Goal: Information Seeking & Learning: Learn about a topic

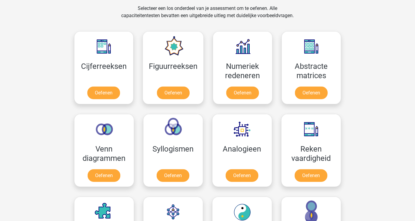
scroll to position [240, 0]
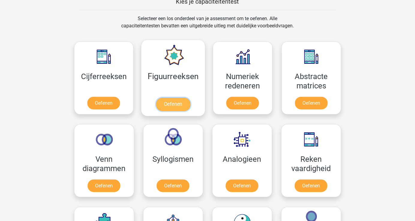
click at [180, 102] on link "Oefenen" at bounding box center [173, 104] width 34 height 13
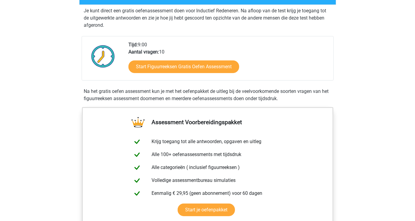
scroll to position [90, 0]
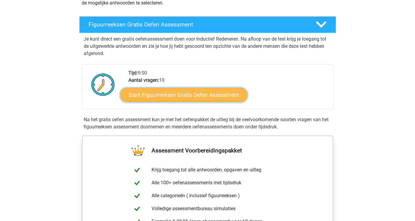
click at [177, 96] on link "Start Figuurreeksen Gratis Oefen Assessment" at bounding box center [183, 94] width 127 height 14
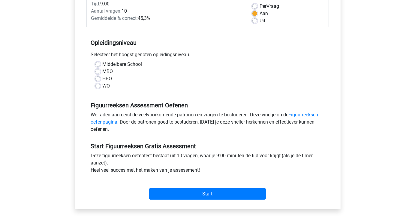
scroll to position [120, 0]
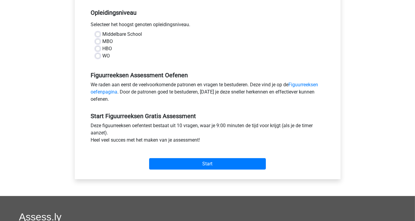
click at [103, 56] on label "WO" at bounding box center [107, 55] width 8 height 7
click at [96, 56] on input "WO" at bounding box center [98, 55] width 5 height 6
radio input "true"
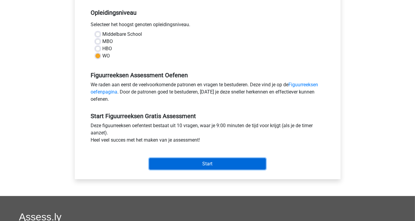
click at [205, 166] on input "Start" at bounding box center [207, 163] width 117 height 11
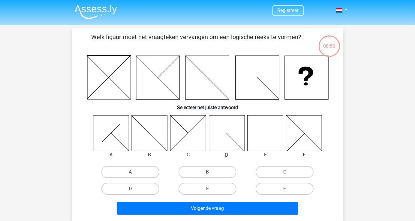
click at [262, 138] on icon at bounding box center [266, 133] width 36 height 36
click at [223, 188] on label "E" at bounding box center [208, 189] width 58 height 12
click at [211, 189] on input "E" at bounding box center [210, 191] width 4 height 4
radio input "true"
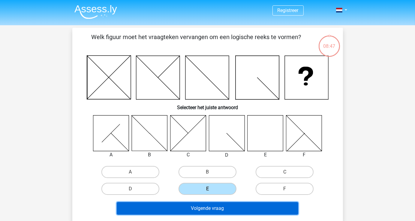
click at [240, 209] on button "Volgende vraag" at bounding box center [208, 208] width 182 height 13
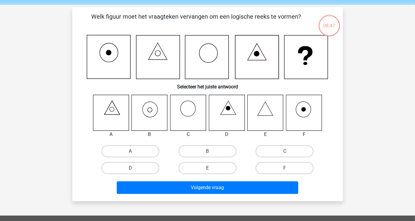
scroll to position [28, 0]
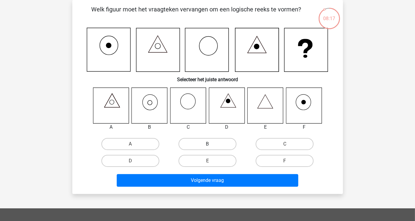
click at [199, 144] on label "B" at bounding box center [208, 144] width 58 height 12
click at [208, 144] on input "B" at bounding box center [210, 146] width 4 height 4
radio input "true"
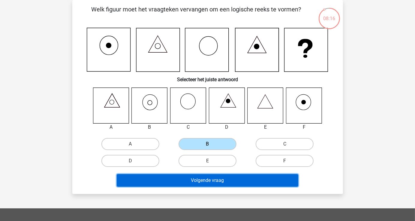
click at [221, 182] on button "Volgende vraag" at bounding box center [208, 180] width 182 height 13
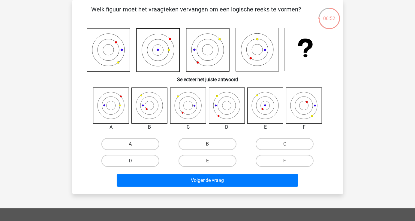
click at [127, 163] on label "D" at bounding box center [131, 161] width 58 height 12
click at [130, 163] on input "D" at bounding box center [132, 163] width 4 height 4
radio input "true"
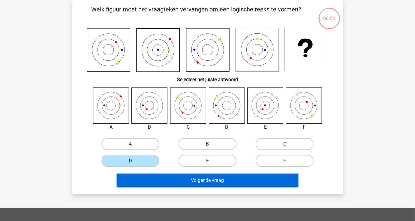
click at [193, 180] on button "Volgende vraag" at bounding box center [208, 180] width 182 height 13
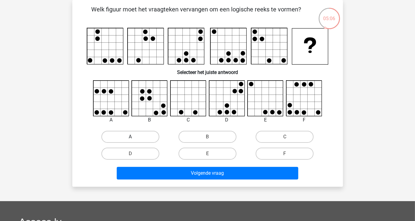
click at [119, 137] on label "A" at bounding box center [131, 137] width 58 height 12
click at [130, 137] on input "A" at bounding box center [132, 139] width 4 height 4
radio input "true"
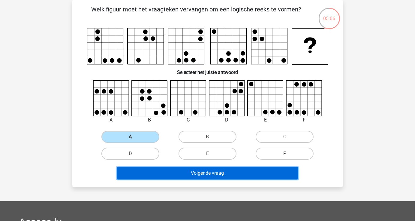
click at [226, 172] on button "Volgende vraag" at bounding box center [208, 173] width 182 height 13
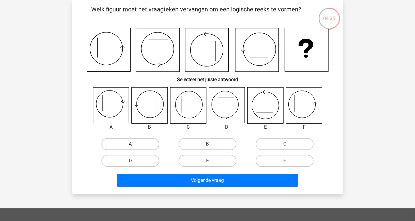
click at [111, 146] on label "A" at bounding box center [131, 144] width 58 height 12
click at [130, 146] on input "A" at bounding box center [132, 146] width 4 height 4
radio input "true"
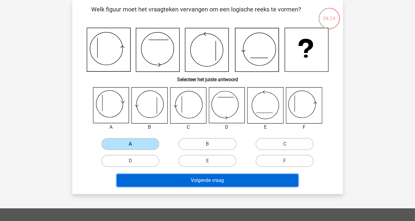
click at [187, 181] on button "Volgende vraag" at bounding box center [208, 180] width 182 height 13
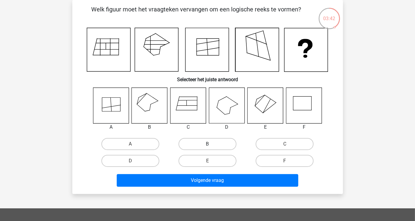
click at [197, 147] on label "B" at bounding box center [208, 144] width 58 height 12
click at [208, 147] on input "B" at bounding box center [210, 146] width 4 height 4
radio input "true"
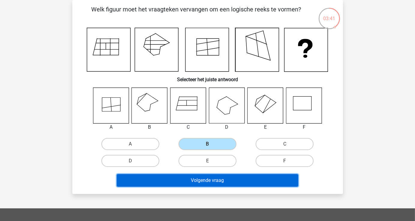
click at [204, 180] on button "Volgende vraag" at bounding box center [208, 180] width 182 height 13
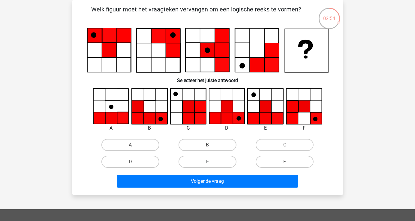
click at [192, 162] on label "E" at bounding box center [208, 162] width 58 height 12
click at [208, 162] on input "E" at bounding box center [210, 164] width 4 height 4
radio input "true"
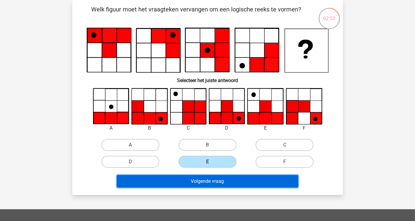
click at [201, 183] on button "Volgende vraag" at bounding box center [208, 181] width 182 height 13
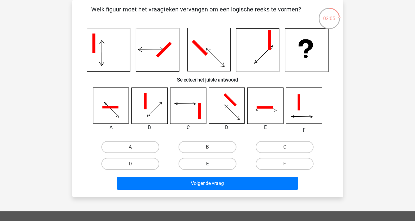
click at [207, 163] on label "E" at bounding box center [208, 164] width 58 height 12
click at [208, 164] on input "E" at bounding box center [210, 166] width 4 height 4
radio input "true"
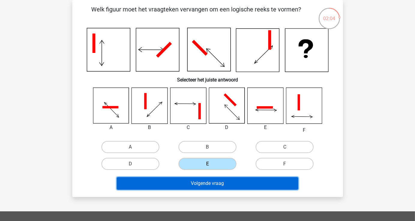
click at [210, 178] on button "Volgende vraag" at bounding box center [208, 183] width 182 height 13
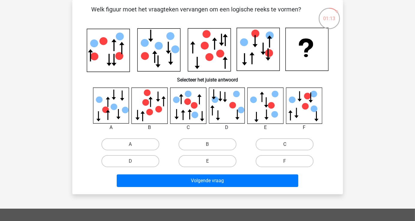
click at [294, 142] on label "C" at bounding box center [285, 144] width 58 height 12
click at [289, 144] on input "C" at bounding box center [287, 146] width 4 height 4
radio input "true"
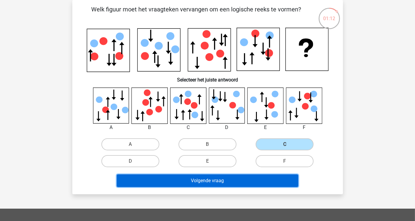
click at [248, 184] on button "Volgende vraag" at bounding box center [208, 180] width 182 height 13
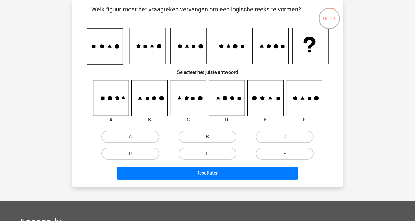
click at [270, 137] on label "C" at bounding box center [285, 137] width 58 height 12
click at [285, 137] on input "C" at bounding box center [287, 139] width 4 height 4
radio input "true"
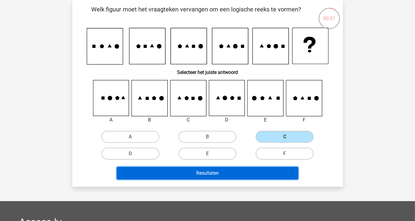
click at [281, 175] on button "Resultaten" at bounding box center [208, 173] width 182 height 13
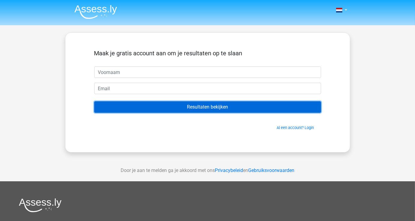
click at [216, 108] on input "Resultaten bekijken" at bounding box center [207, 106] width 227 height 11
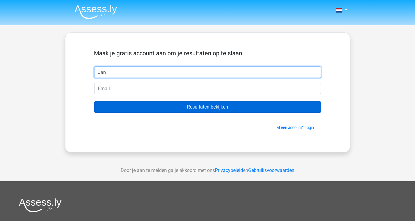
type input "Jan"
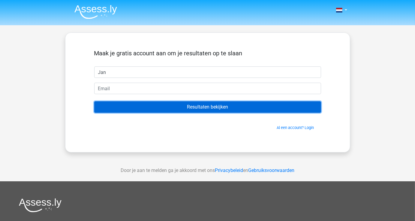
click at [217, 106] on input "Resultaten bekijken" at bounding box center [207, 106] width 227 height 11
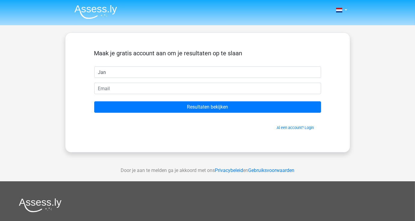
click at [190, 143] on div "Maak je gratis account aan om je resultaten op te slaan Jan Resultaten bekijken…" at bounding box center [207, 92] width 285 height 120
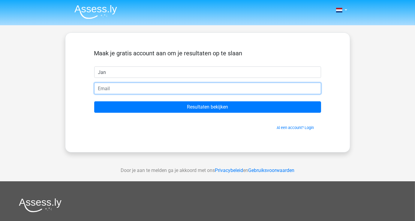
click at [100, 87] on input "email" at bounding box center [207, 88] width 227 height 11
type input "[EMAIL_ADDRESS][DOMAIN_NAME]"
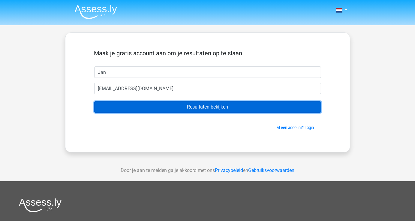
click at [193, 107] on input "Resultaten bekijken" at bounding box center [207, 106] width 227 height 11
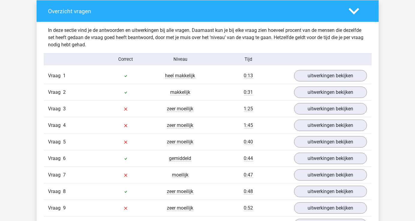
scroll to position [481, 0]
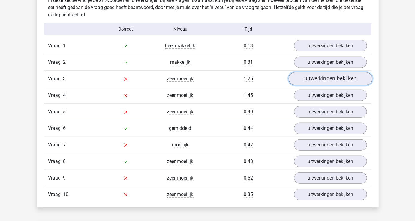
click at [325, 78] on link "uitwerkingen bekijken" at bounding box center [331, 78] width 84 height 13
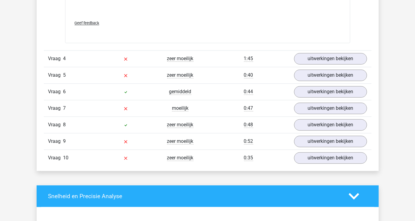
scroll to position [1021, 0]
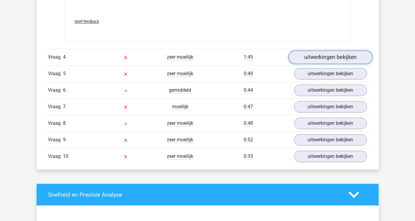
click at [327, 58] on link "uitwerkingen bekijken" at bounding box center [331, 57] width 84 height 13
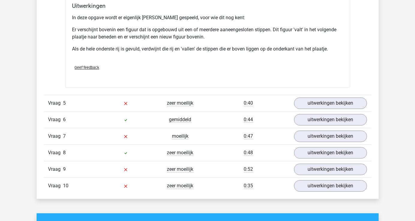
scroll to position [1352, 0]
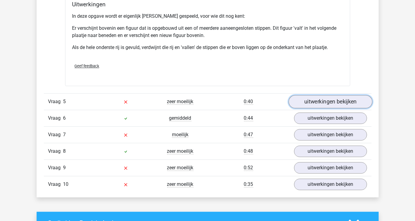
click at [325, 101] on link "uitwerkingen bekijken" at bounding box center [331, 101] width 84 height 13
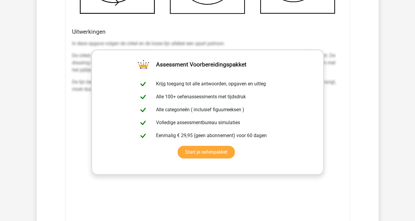
scroll to position [1742, 0]
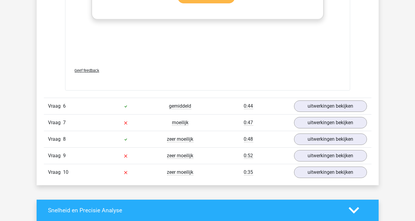
scroll to position [1892, 0]
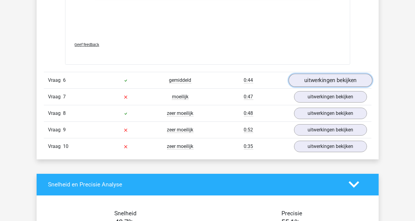
click at [323, 81] on link "uitwerkingen bekijken" at bounding box center [331, 80] width 84 height 13
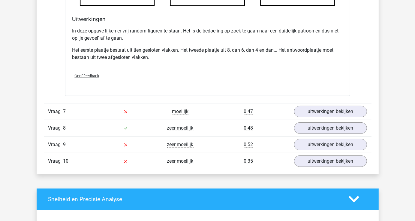
scroll to position [2253, 0]
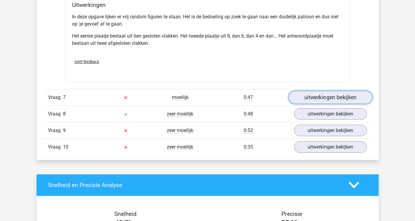
click at [320, 96] on link "uitwerkingen bekijken" at bounding box center [331, 97] width 84 height 13
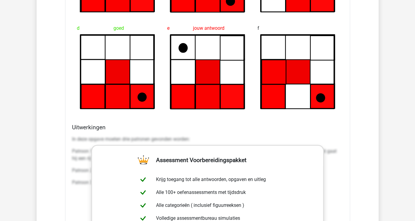
scroll to position [2523, 0]
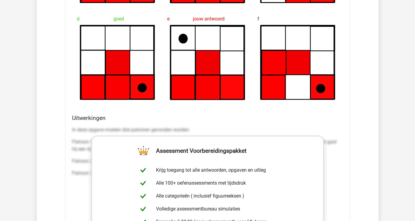
click at [81, 126] on p "In deze opgave moeten drie patronen gevonden worden:" at bounding box center [207, 129] width 271 height 7
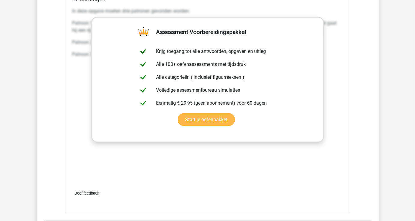
scroll to position [2643, 0]
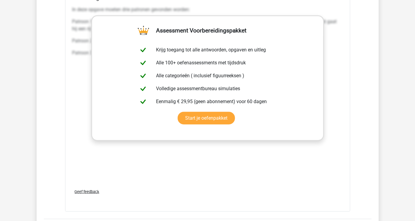
click at [252, 159] on div "In deze opgave moeten drie patronen gevonden worden: Patroon 1: De zwarte stip …" at bounding box center [207, 94] width 271 height 180
click at [235, 112] on link "Start je oefenpakket" at bounding box center [206, 118] width 57 height 13
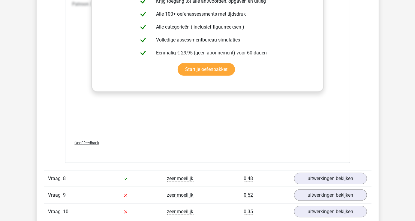
scroll to position [2763, 0]
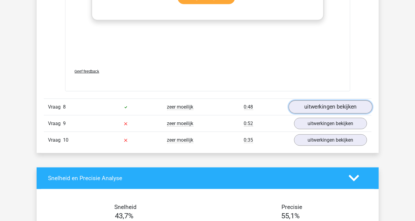
click at [334, 109] on link "uitwerkingen bekijken" at bounding box center [331, 106] width 84 height 13
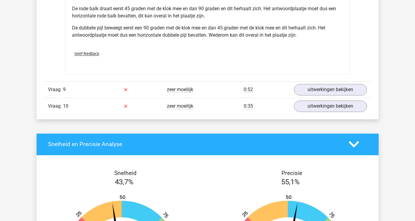
scroll to position [3184, 0]
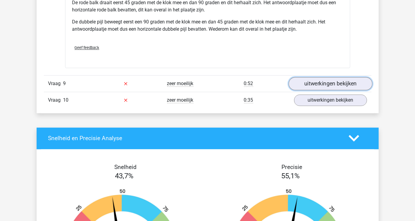
click at [333, 84] on link "uitwerkingen bekijken" at bounding box center [331, 83] width 84 height 13
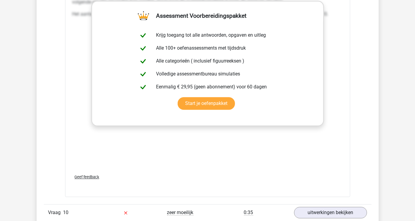
scroll to position [3665, 0]
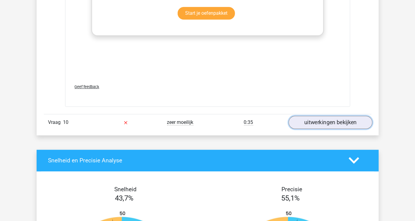
click at [328, 121] on link "uitwerkingen bekijken" at bounding box center [331, 122] width 84 height 13
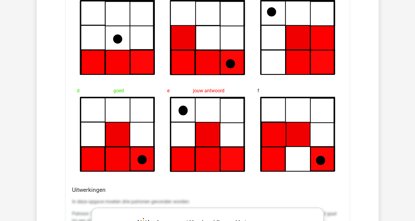
scroll to position [2433, 0]
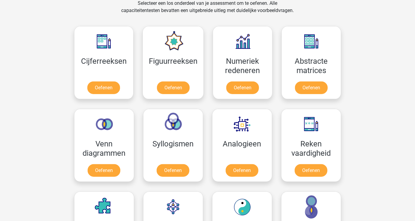
scroll to position [270, 0]
